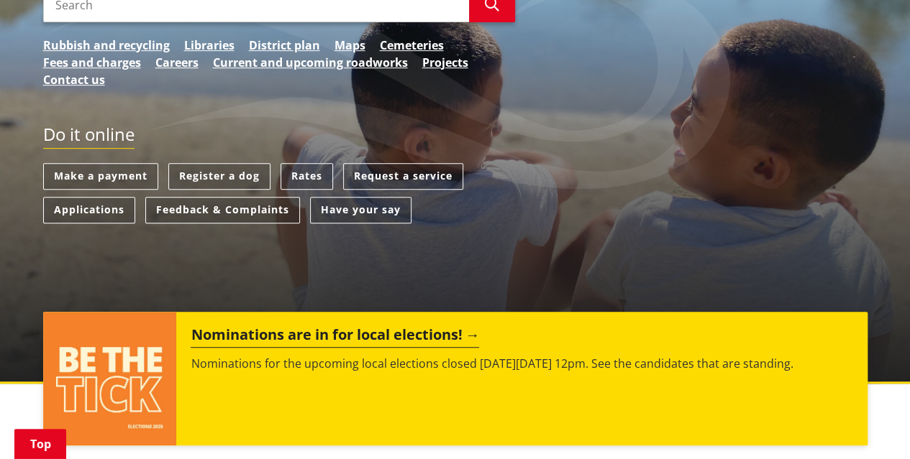
scroll to position [431, 0]
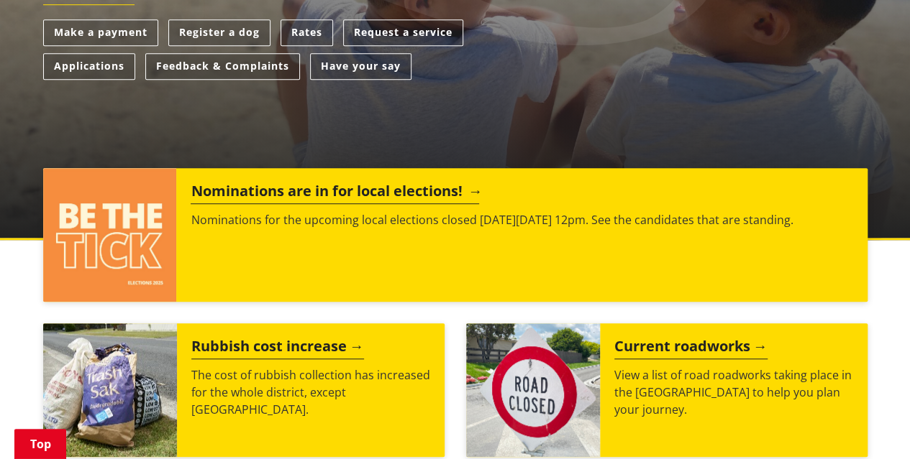
click at [338, 191] on h2 "Nominations are in for local elections!" at bounding box center [335, 194] width 288 height 22
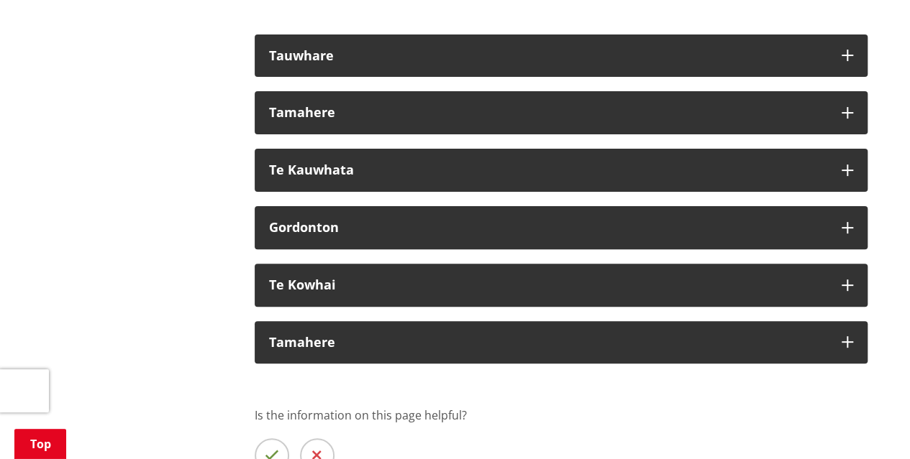
scroll to position [2804, 0]
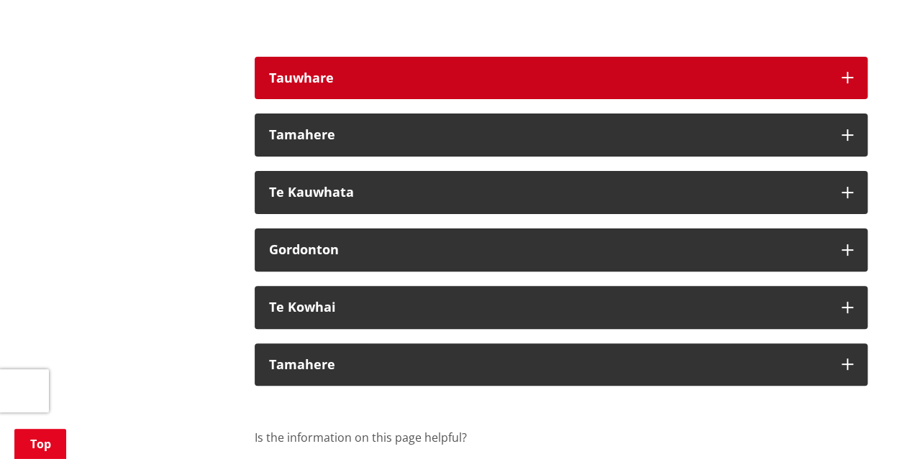
click at [390, 71] on div "Tauwhare" at bounding box center [548, 78] width 558 height 14
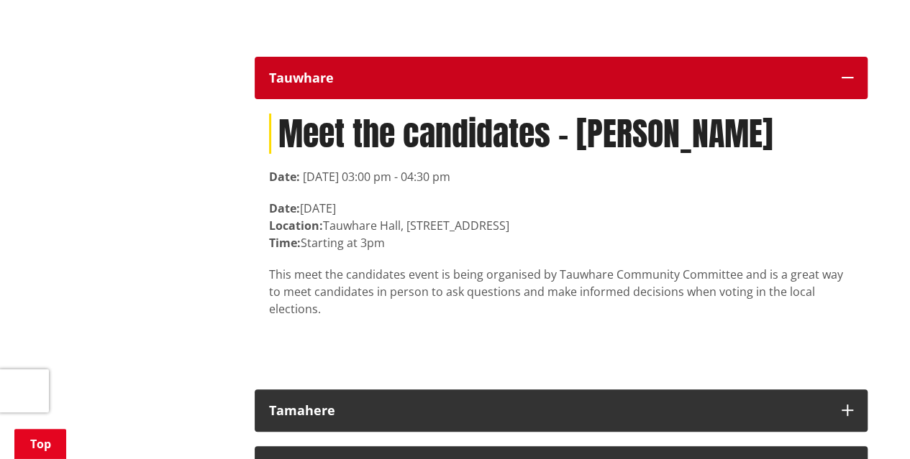
click at [390, 71] on div "Tauwhare" at bounding box center [548, 78] width 558 height 14
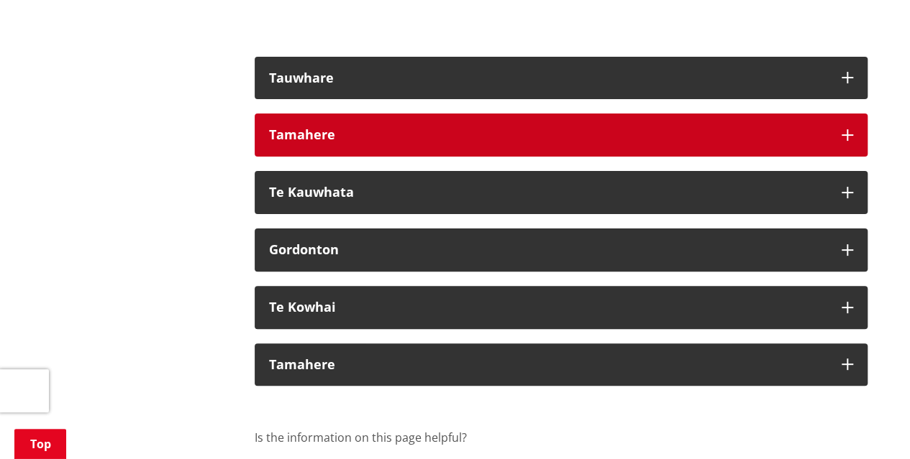
click at [377, 128] on div "Tamahere" at bounding box center [548, 135] width 558 height 14
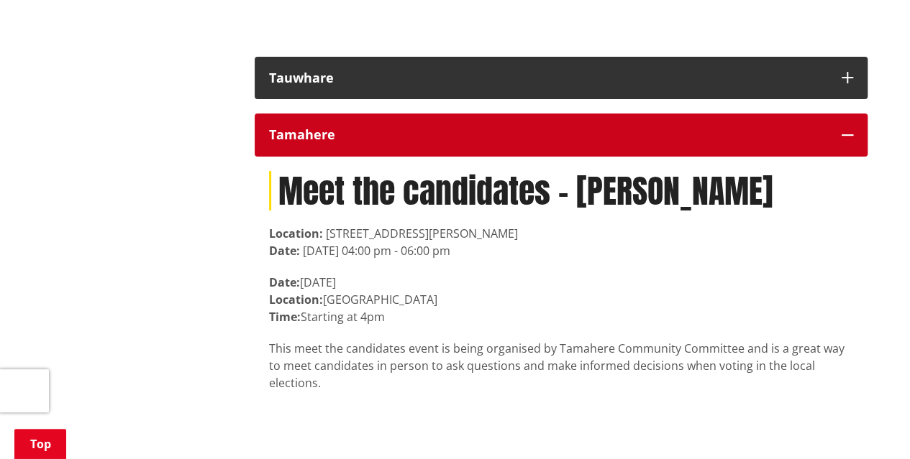
click at [377, 128] on div "Tamahere" at bounding box center [548, 135] width 558 height 14
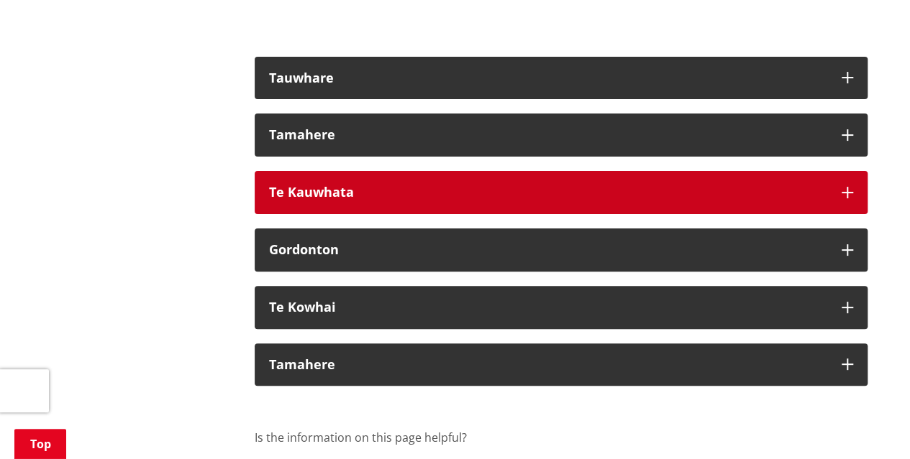
click at [355, 184] on button "Te Kauwhata" at bounding box center [561, 192] width 613 height 43
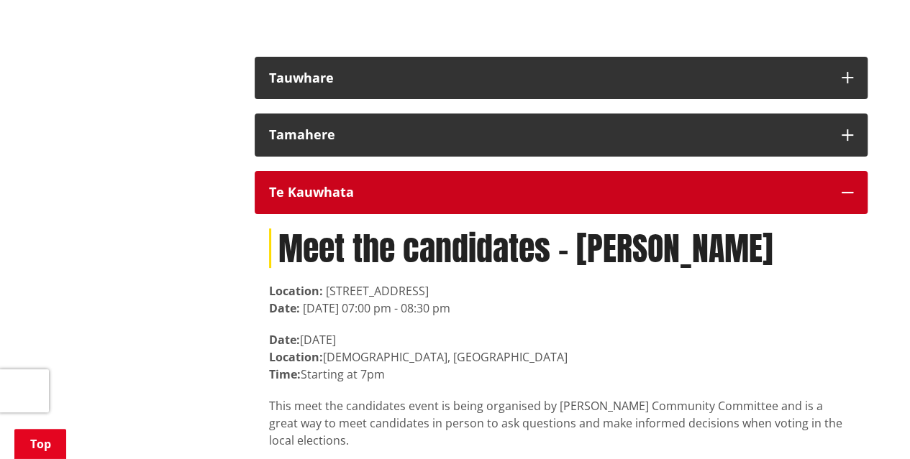
click at [355, 184] on button "Te Kauwhata" at bounding box center [561, 192] width 613 height 43
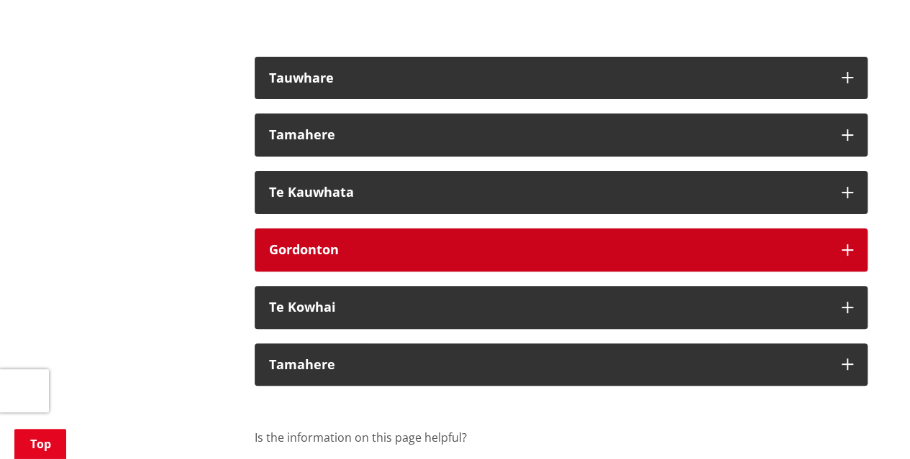
click at [364, 243] on div "Gordonton" at bounding box center [548, 250] width 558 height 14
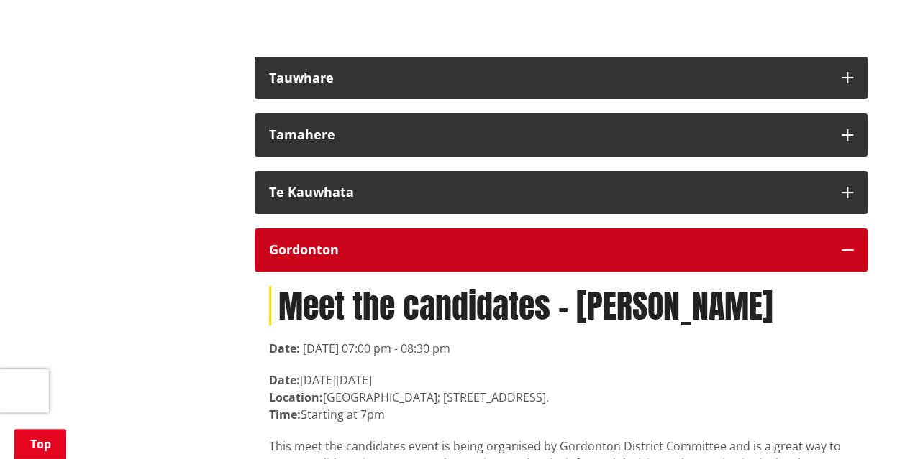
click at [364, 243] on div "Gordonton" at bounding box center [548, 250] width 558 height 14
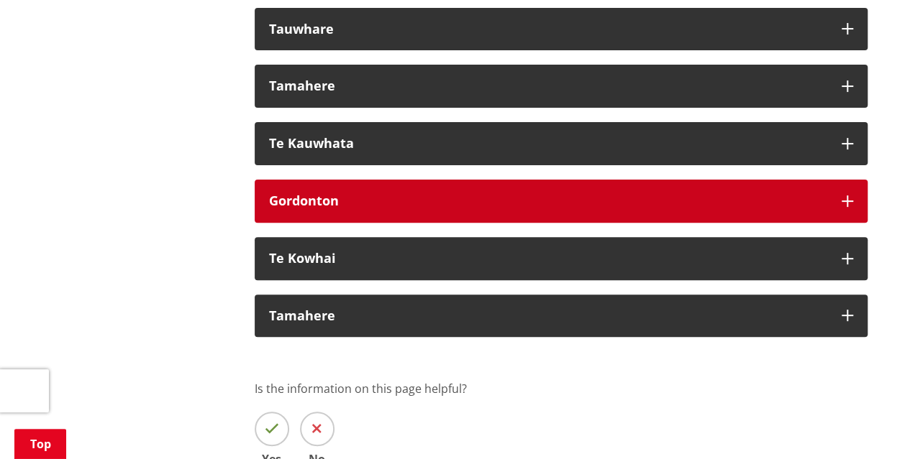
scroll to position [2876, 0]
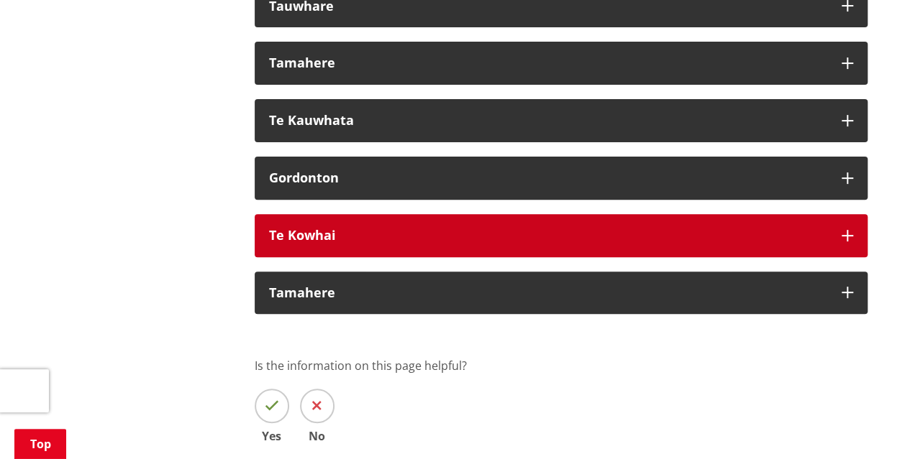
click at [362, 214] on button "Te Kowhai" at bounding box center [561, 235] width 613 height 43
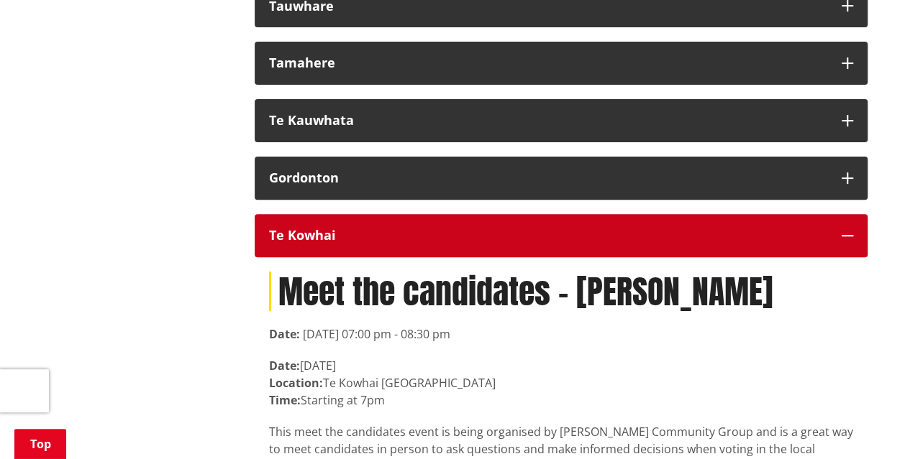
click at [360, 228] on button "Te Kowhai" at bounding box center [561, 235] width 613 height 43
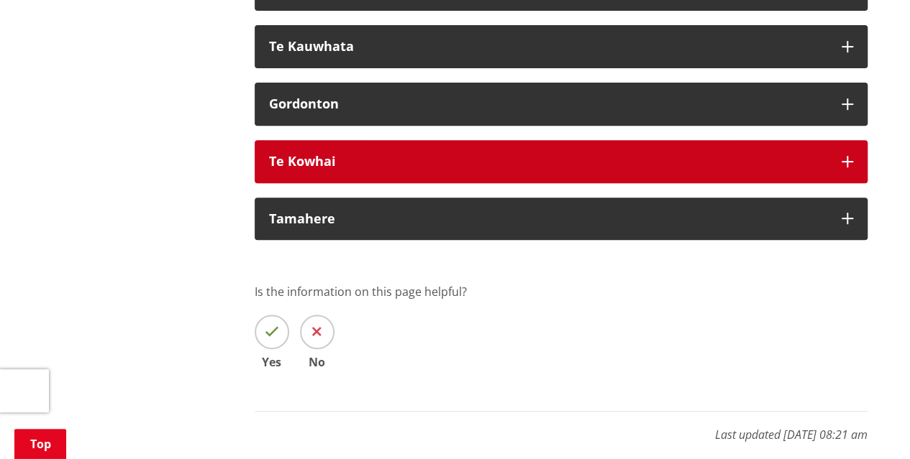
scroll to position [3020, 0]
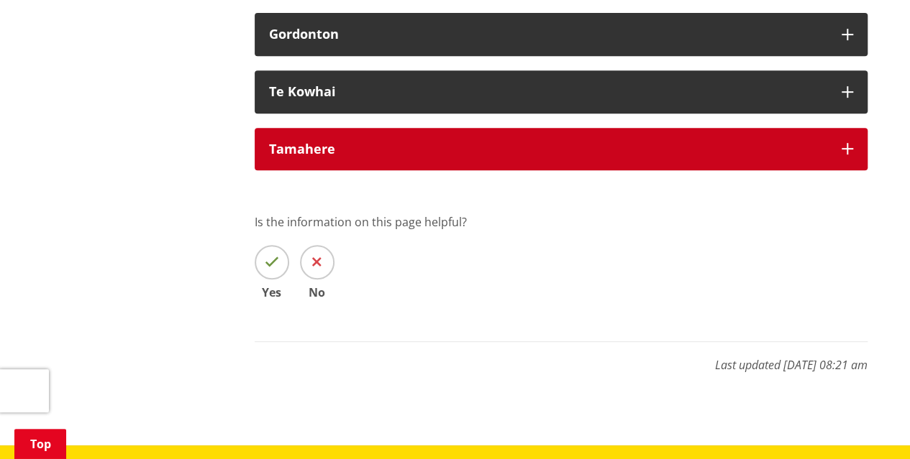
click at [358, 142] on div "Tamahere" at bounding box center [548, 149] width 558 height 14
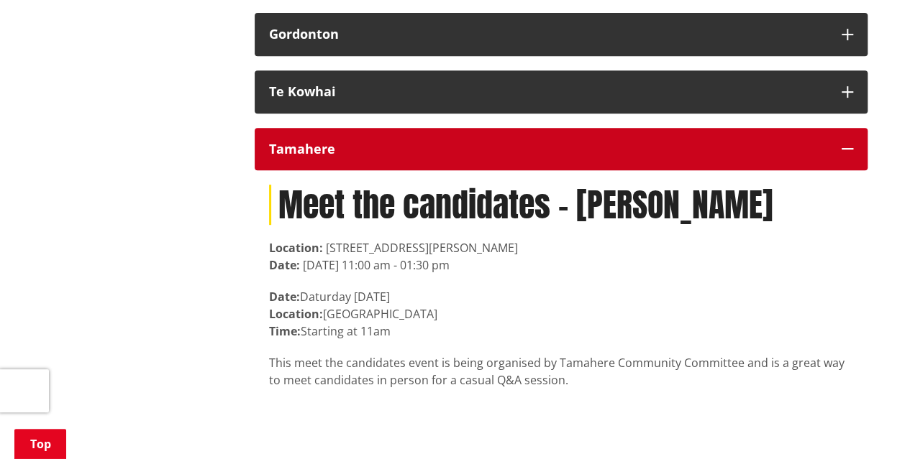
click at [360, 147] on button "Tamahere" at bounding box center [561, 149] width 613 height 43
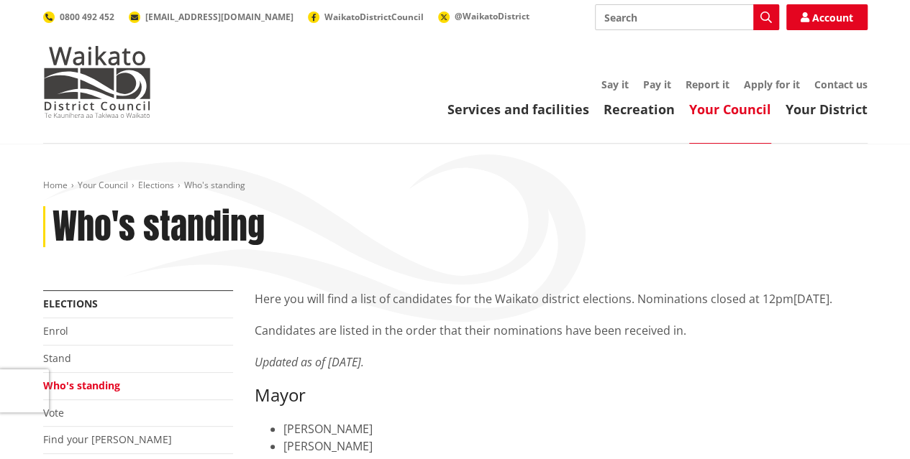
scroll to position [144, 0]
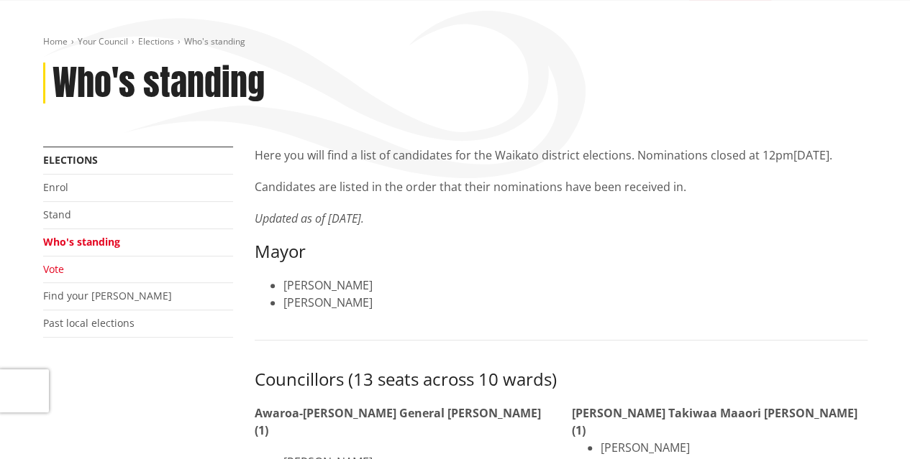
click at [53, 266] on link "Vote" at bounding box center [53, 269] width 21 height 14
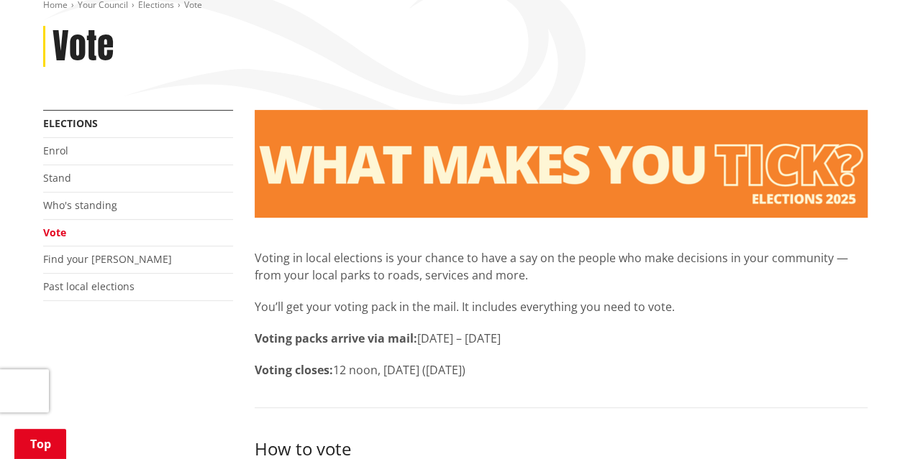
scroll to position [360, 0]
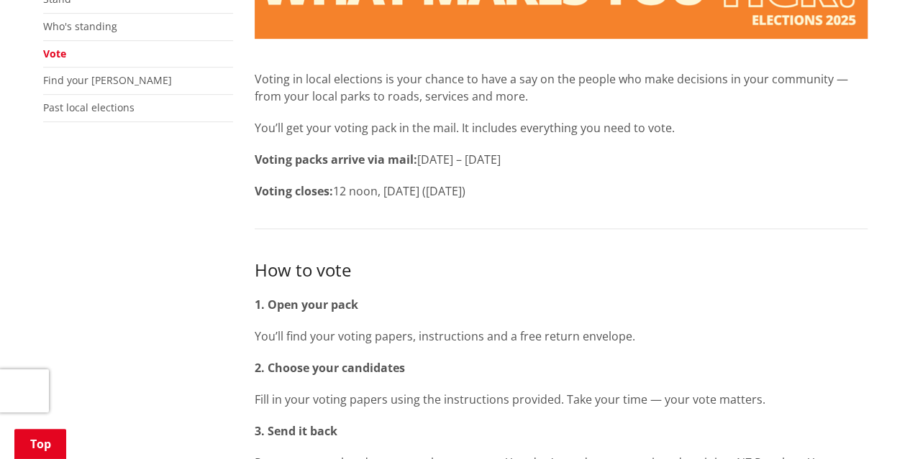
drag, startPoint x: 417, startPoint y: 161, endPoint x: 529, endPoint y: 169, distance: 111.7
click at [529, 169] on div "Voting packs arrive via mail: 9 – 22 September Voting closes: 12 noon, Election…" at bounding box center [561, 175] width 613 height 49
click at [531, 268] on h3 "How to vote" at bounding box center [561, 270] width 613 height 24
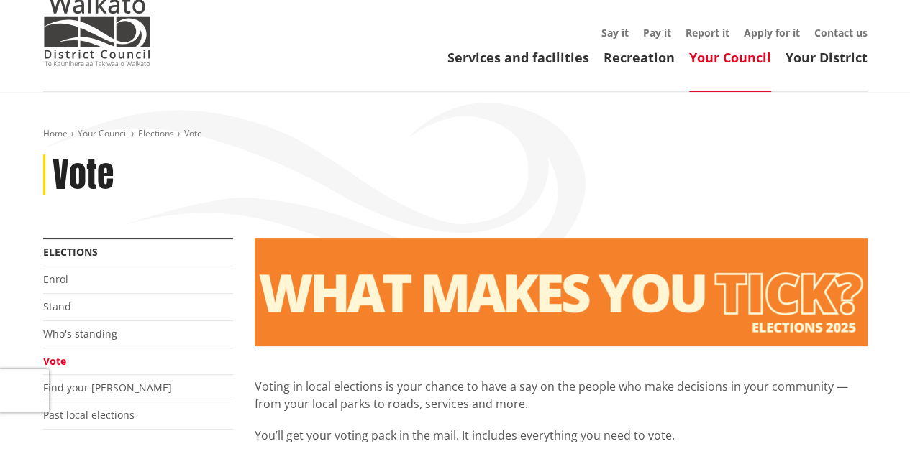
scroll to position [0, 0]
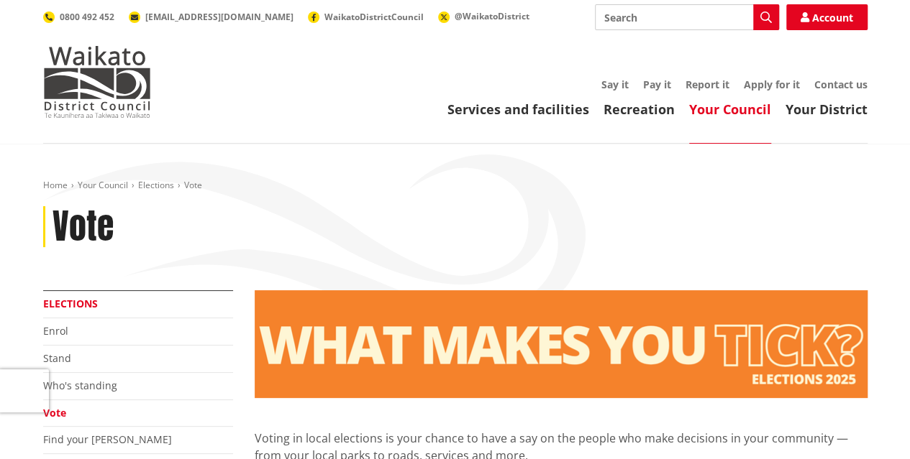
click at [86, 299] on link "Elections" at bounding box center [70, 304] width 55 height 14
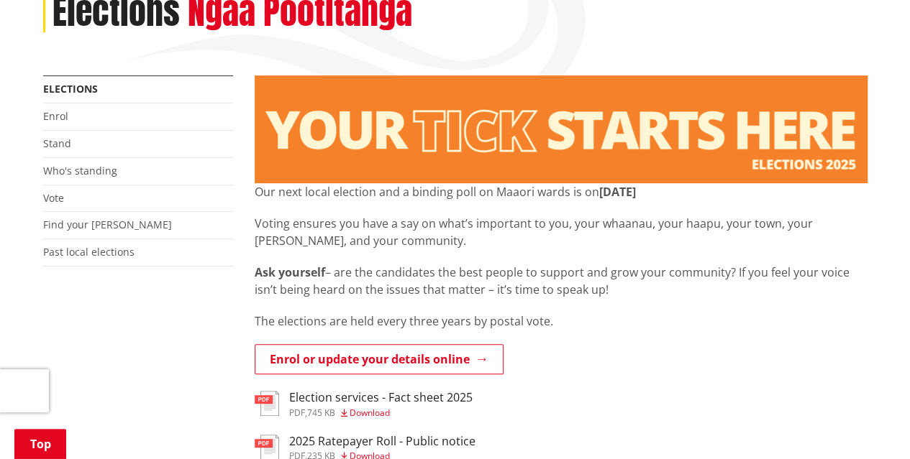
scroll to position [216, 0]
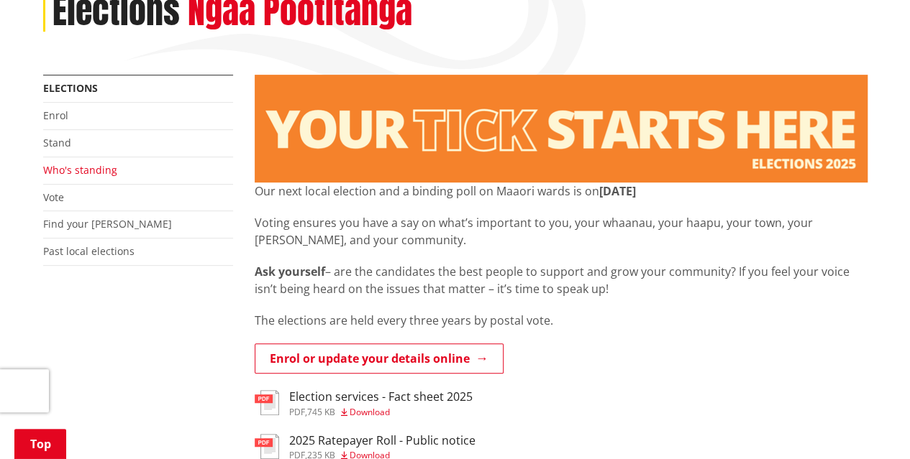
click at [93, 170] on link "Who's standing" at bounding box center [80, 170] width 74 height 14
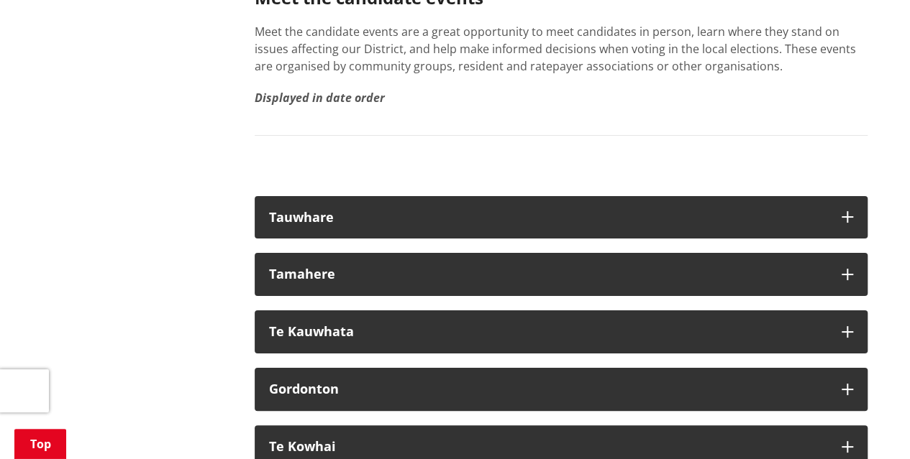
scroll to position [2732, 0]
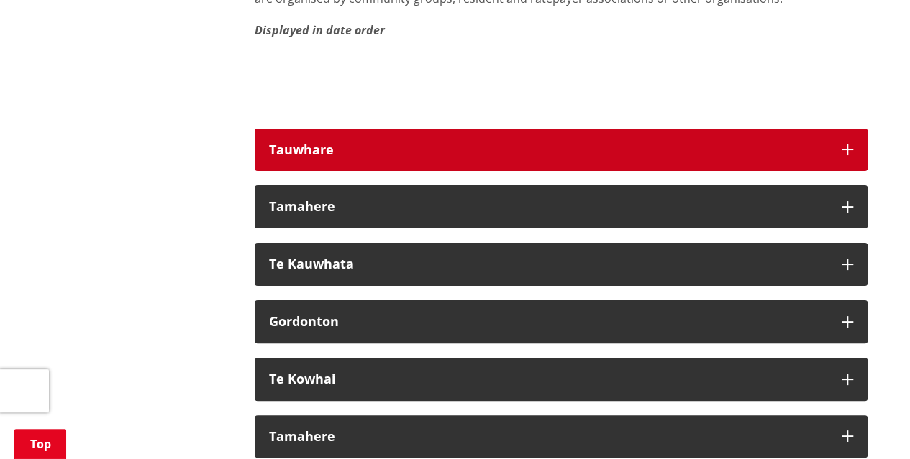
click at [327, 141] on strong "Tauwhare" at bounding box center [301, 149] width 65 height 17
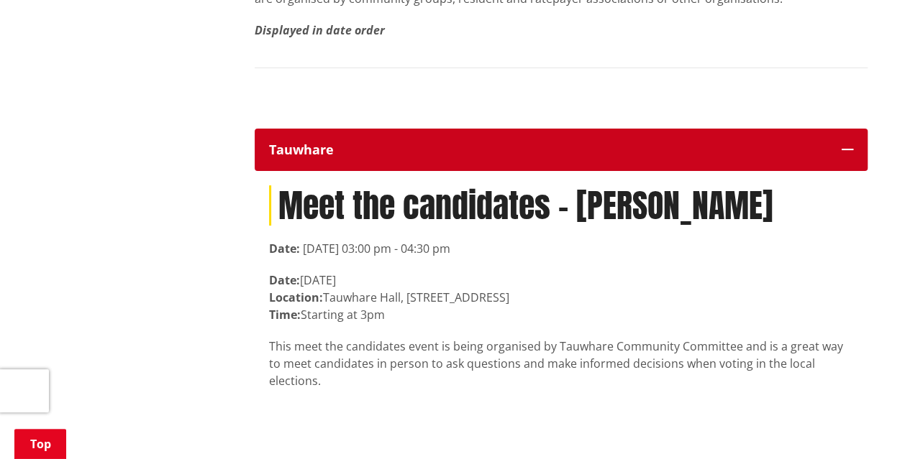
click at [327, 141] on strong "Tauwhare" at bounding box center [301, 149] width 65 height 17
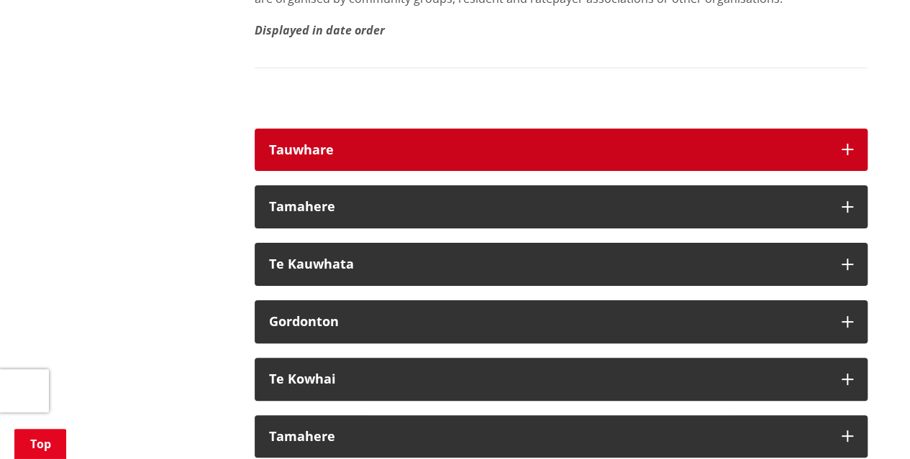
click at [349, 143] on div "Tauwhare" at bounding box center [548, 150] width 558 height 14
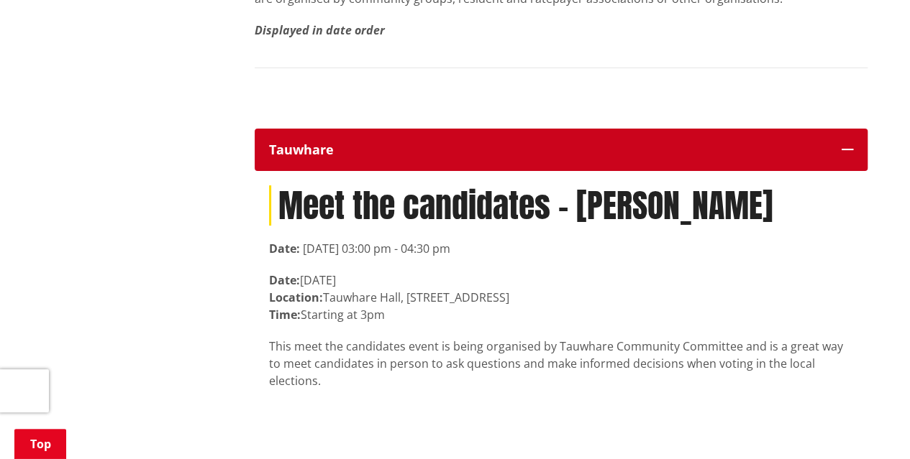
click at [349, 143] on div "Tauwhare" at bounding box center [548, 150] width 558 height 14
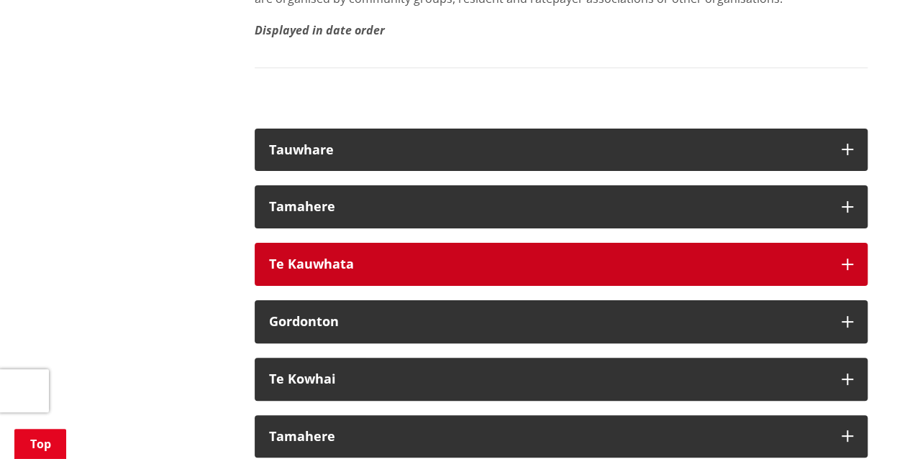
click at [360, 257] on div "Te Kauwhata" at bounding box center [548, 264] width 558 height 14
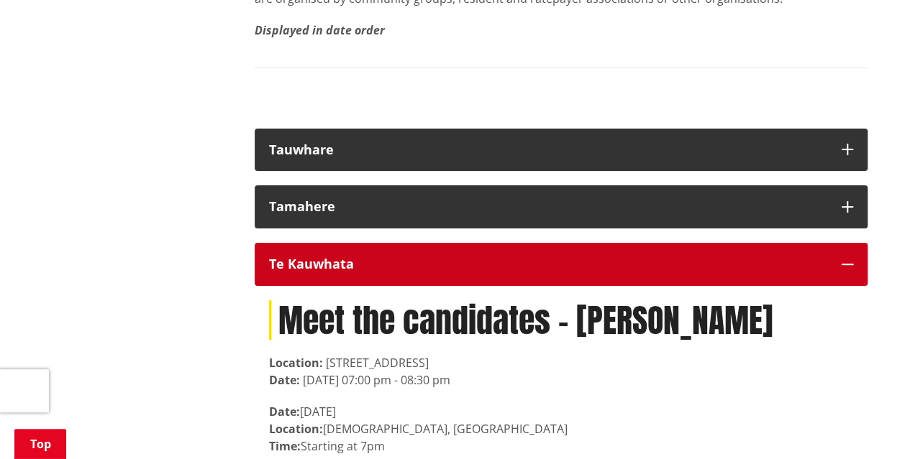
click at [360, 257] on div "Te Kauwhata" at bounding box center [548, 264] width 558 height 14
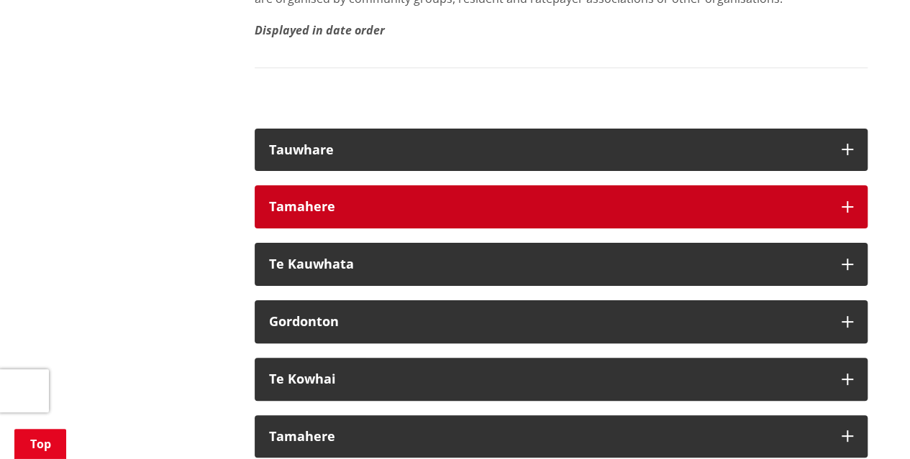
click at [351, 200] on div "Tamahere" at bounding box center [548, 207] width 558 height 14
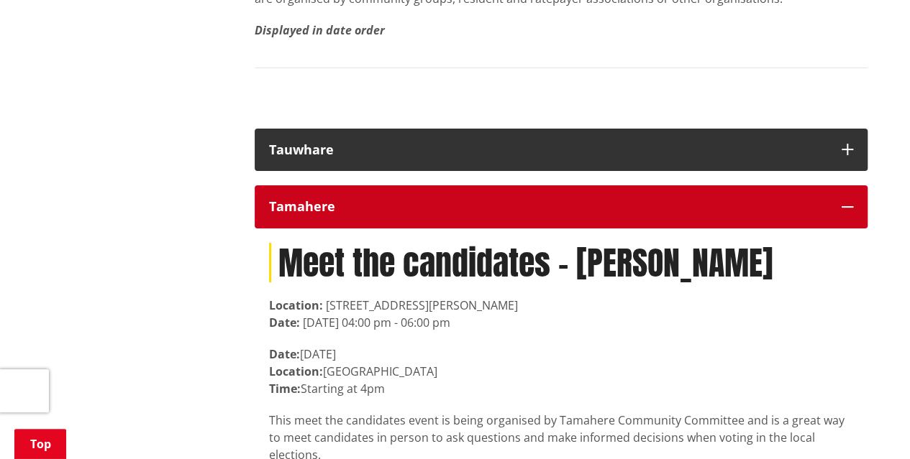
click at [351, 200] on div "Tamahere" at bounding box center [548, 207] width 558 height 14
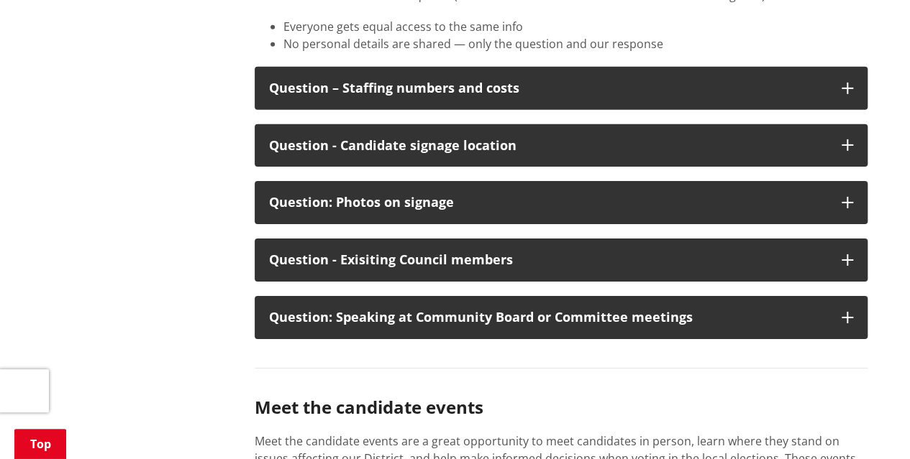
scroll to position [2157, 0]
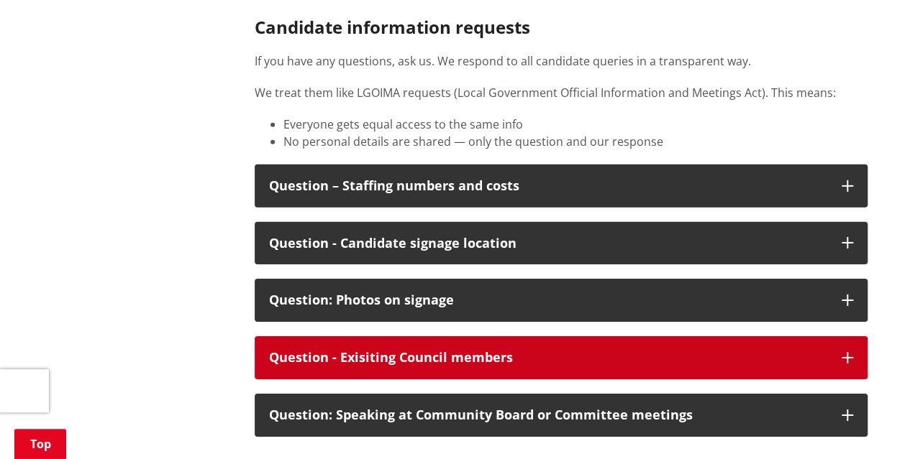
click at [456, 351] on div "Question - Exisiting Council members" at bounding box center [548, 358] width 558 height 14
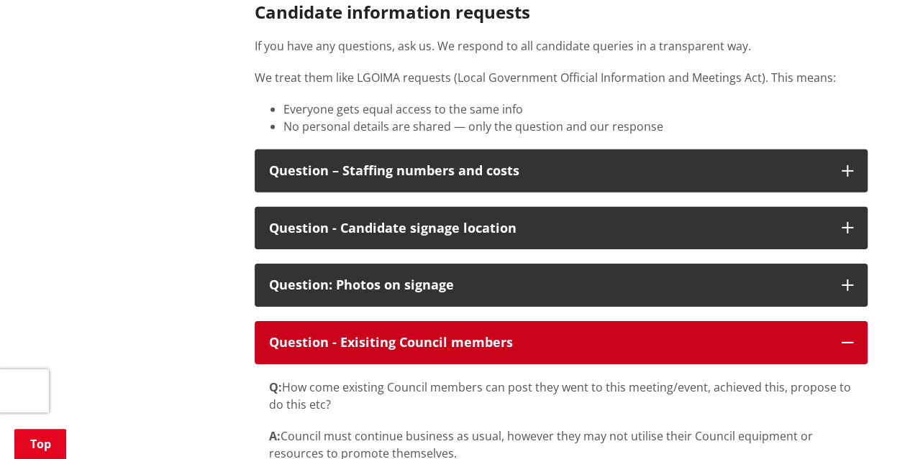
scroll to position [2013, 0]
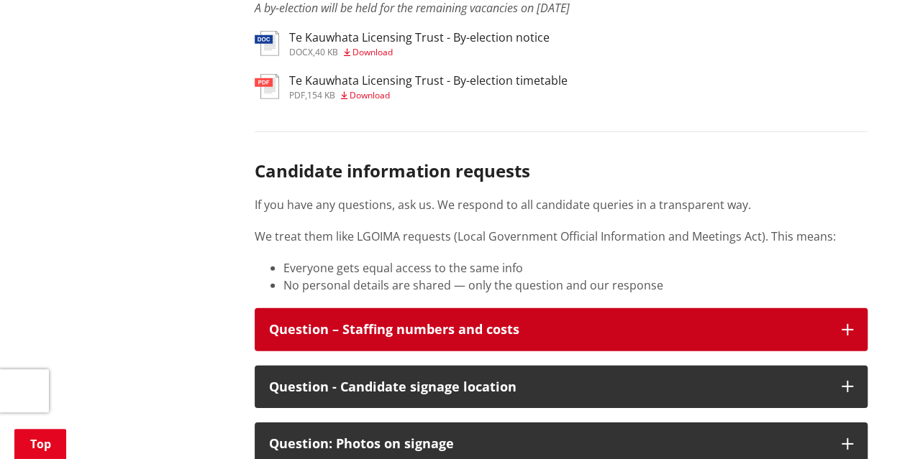
click at [412, 323] on div "Question – Staffing numbers and costs" at bounding box center [548, 330] width 558 height 14
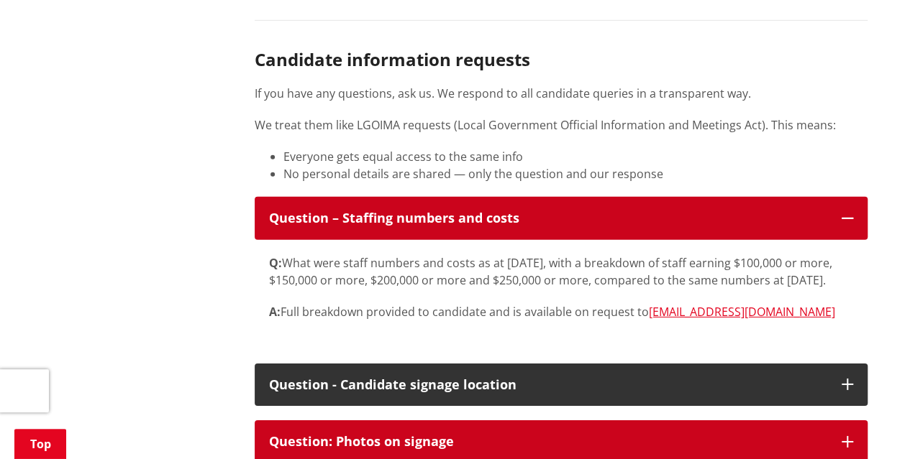
scroll to position [2157, 0]
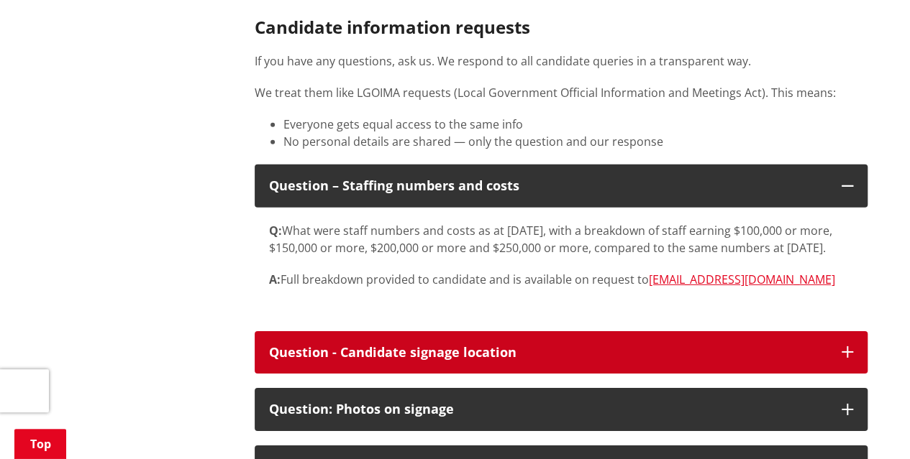
click at [433, 347] on div "Question - Candidate signage location" at bounding box center [548, 353] width 558 height 14
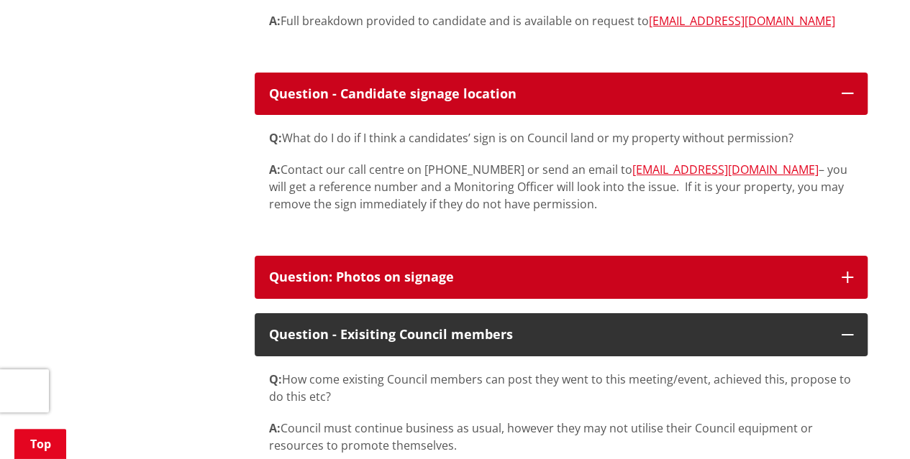
scroll to position [2373, 0]
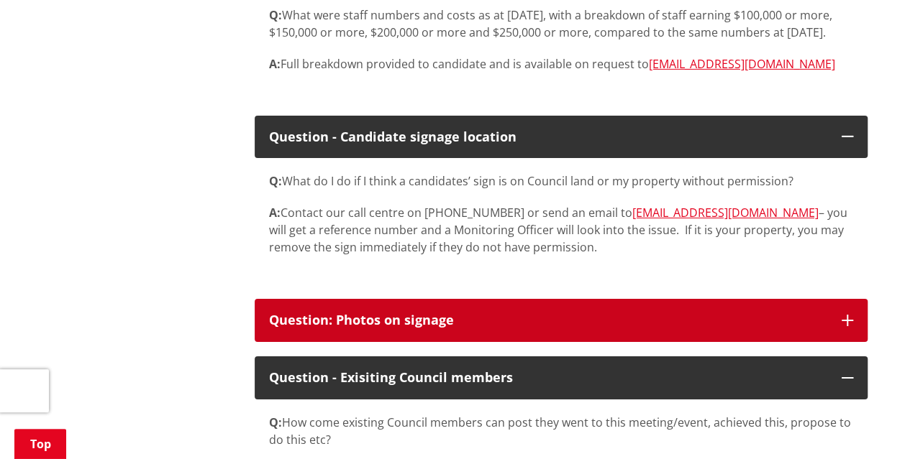
click at [444, 323] on div "Question: Photos on signage" at bounding box center [548, 321] width 558 height 14
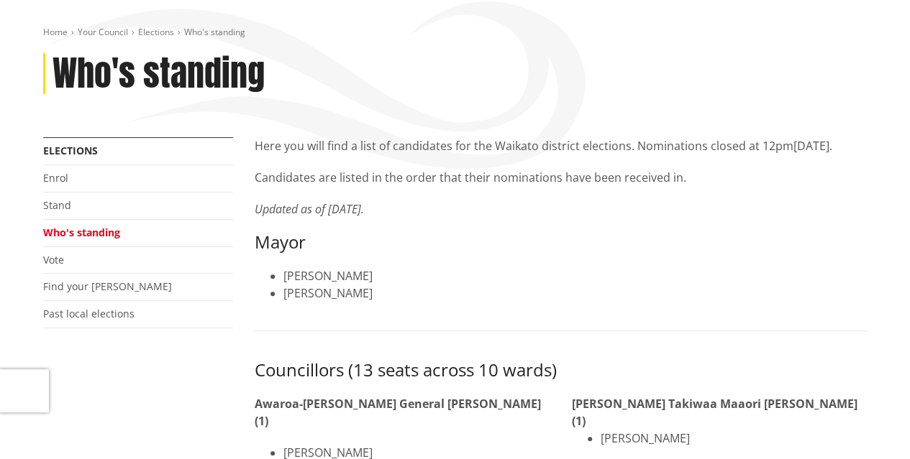
scroll to position [72, 0]
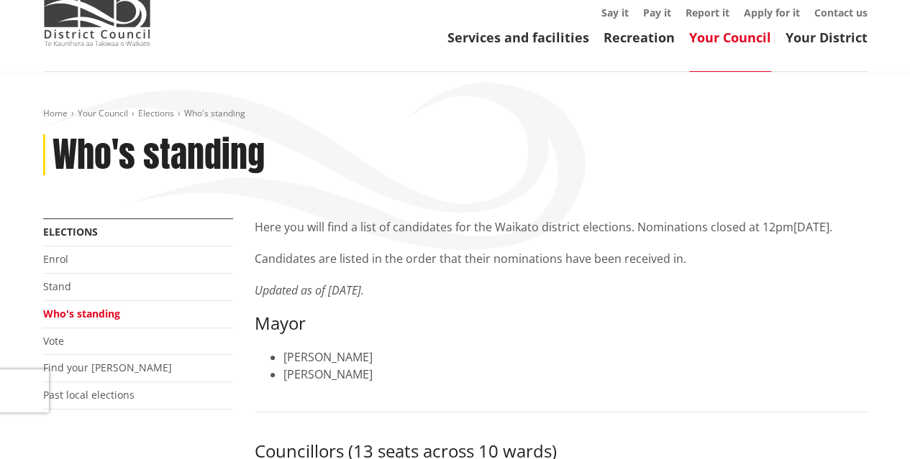
click at [68, 239] on li "Elections Enrol Stand Who's standing Vote Find your ward Past local elections" at bounding box center [138, 318] width 190 height 183
click at [68, 235] on link "Elections" at bounding box center [70, 232] width 55 height 14
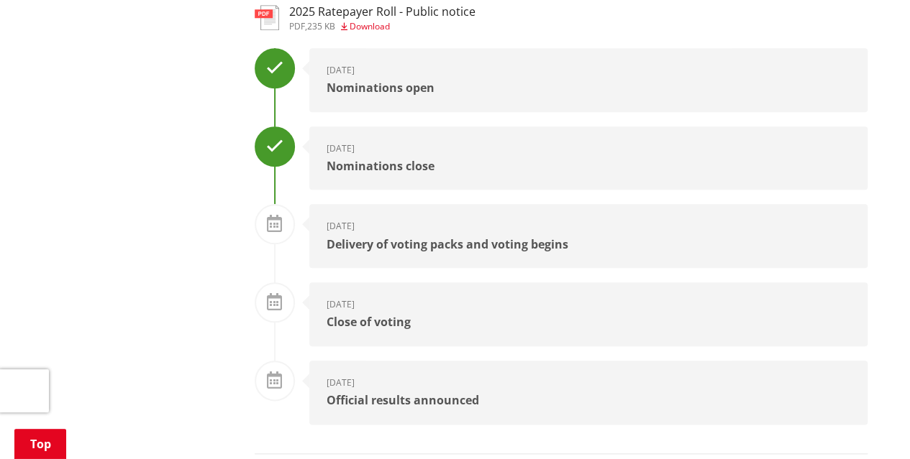
scroll to position [647, 0]
